Goal: Information Seeking & Learning: Check status

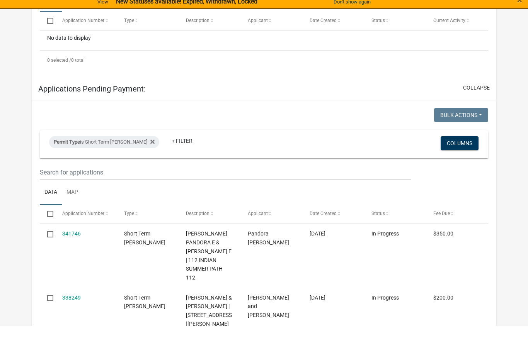
scroll to position [233, 0]
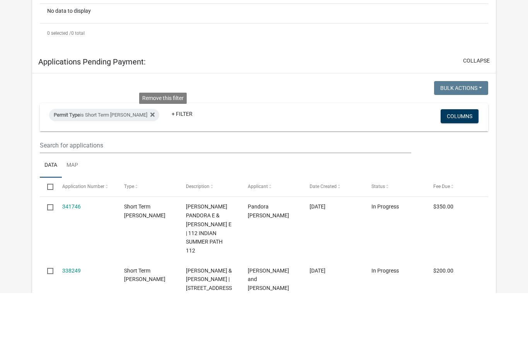
type input "195 ma"
click at [155, 170] on fa-icon at bounding box center [150, 176] width 7 height 12
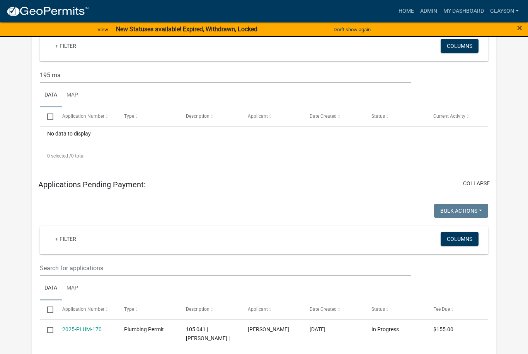
scroll to position [0, 0]
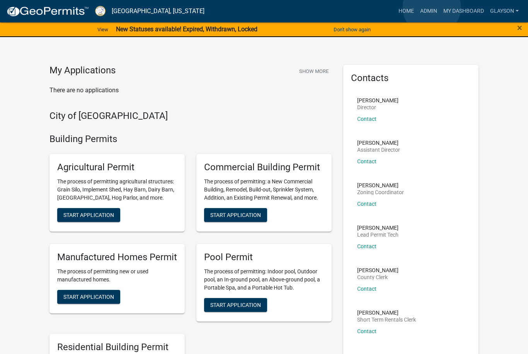
click at [432, 7] on link "Admin" at bounding box center [428, 11] width 23 height 15
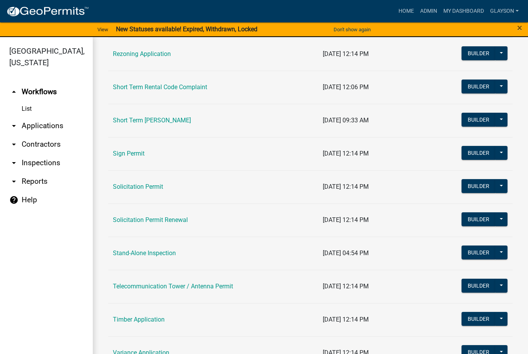
scroll to position [977, 0]
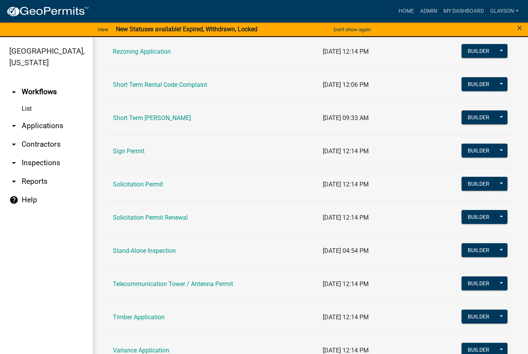
click at [141, 115] on link "Short Term [PERSON_NAME]" at bounding box center [152, 117] width 78 height 7
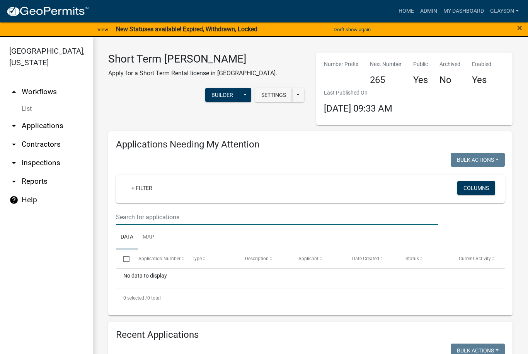
click at [166, 212] on input "text" at bounding box center [277, 217] width 322 height 16
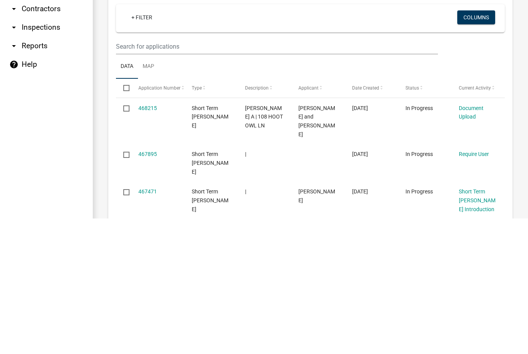
scroll to position [227, 0]
click at [144, 173] on input "text" at bounding box center [277, 181] width 322 height 16
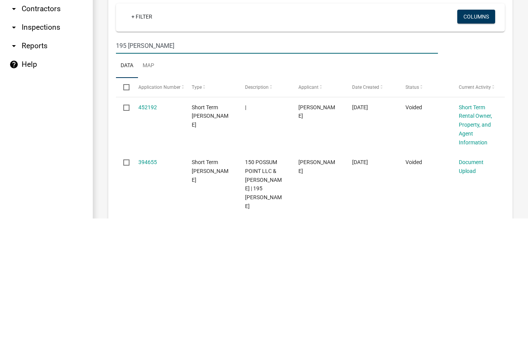
type input "195 [PERSON_NAME]"
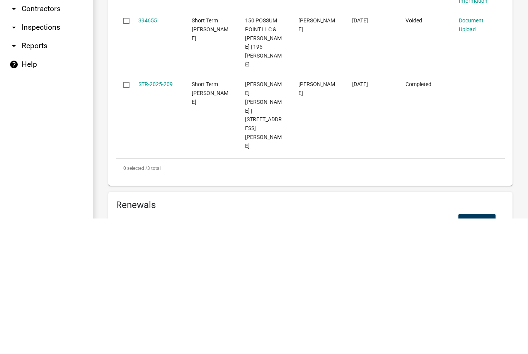
scroll to position [369, 0]
click at [159, 216] on link "STR-2025-209" at bounding box center [155, 219] width 34 height 6
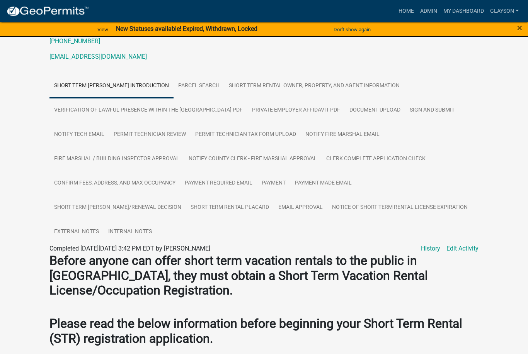
scroll to position [111, 0]
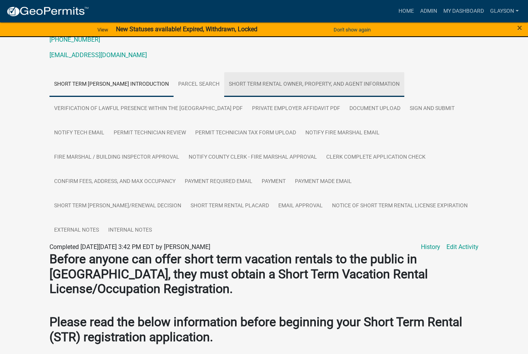
click at [337, 83] on link "Short Term Rental Owner, Property, and Agent Information" at bounding box center [314, 84] width 180 height 25
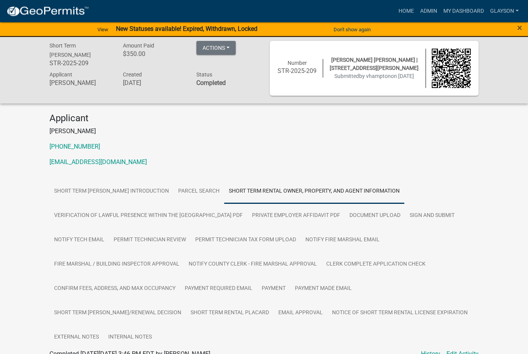
scroll to position [0, 0]
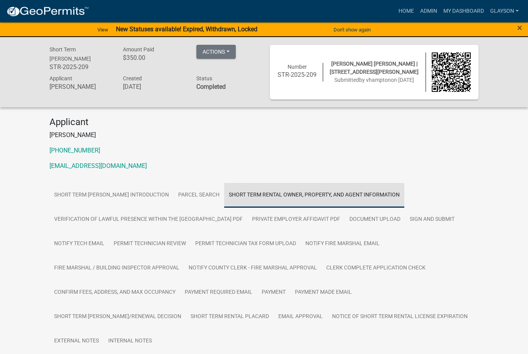
click at [350, 190] on link "Short Term Rental Owner, Property, and Agent Information" at bounding box center [314, 195] width 180 height 25
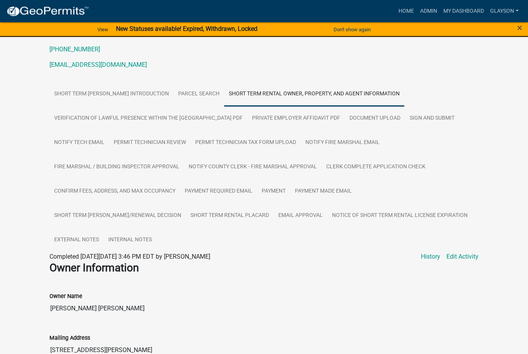
scroll to position [101, 0]
click at [371, 115] on link "Document Upload" at bounding box center [375, 119] width 60 height 25
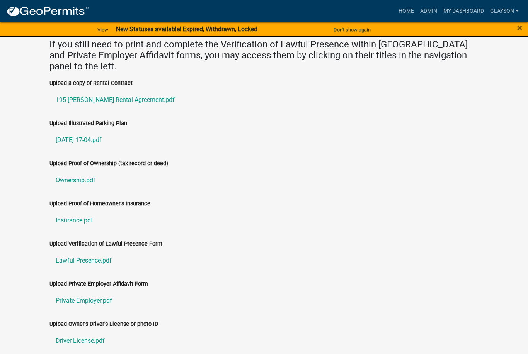
scroll to position [375, 0]
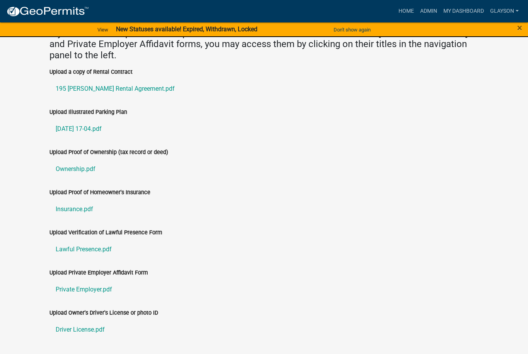
click at [97, 130] on link "[DATE] 17-04.pdf" at bounding box center [263, 129] width 429 height 19
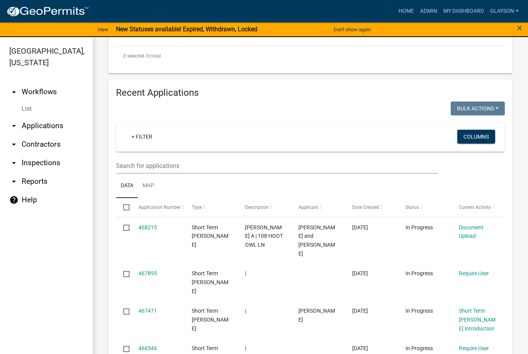
scroll to position [244, 0]
